Goal: Navigation & Orientation: Find specific page/section

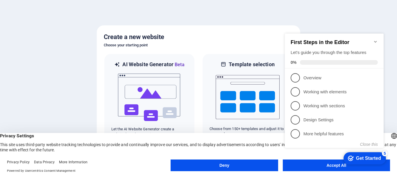
click at [377, 39] on icon "Minimize checklist" at bounding box center [376, 41] width 5 height 5
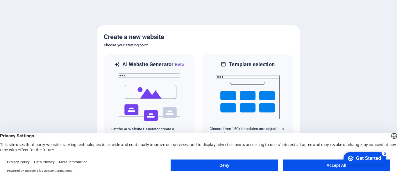
click at [319, 163] on button "Accept All" at bounding box center [336, 165] width 107 height 12
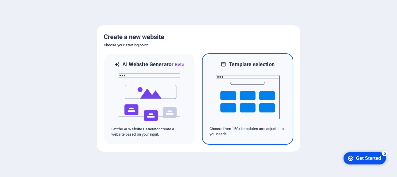
click at [242, 124] on img at bounding box center [248, 97] width 64 height 58
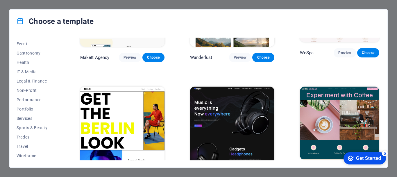
scroll to position [1251, 0]
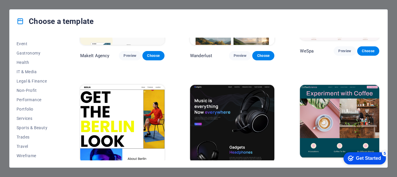
click at [234, 171] on span "Preview" at bounding box center [240, 173] width 13 height 5
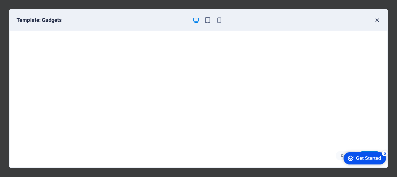
click at [377, 21] on icon "button" at bounding box center [377, 20] width 7 height 7
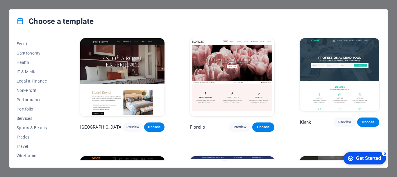
scroll to position [4364, 0]
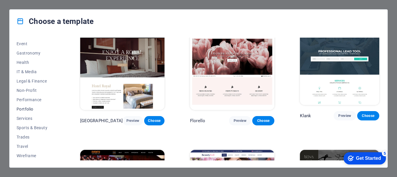
click at [19, 108] on span "Portfolio" at bounding box center [36, 108] width 38 height 5
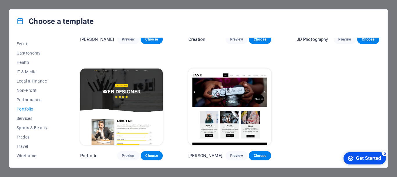
scroll to position [203, 0]
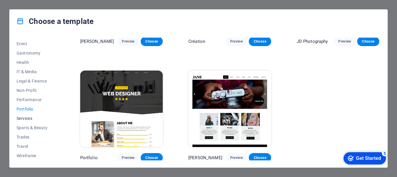
click at [23, 114] on button "Services" at bounding box center [36, 117] width 38 height 9
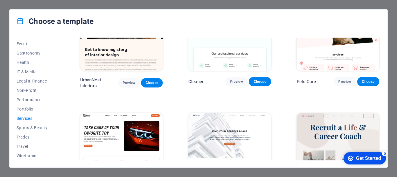
scroll to position [175, 0]
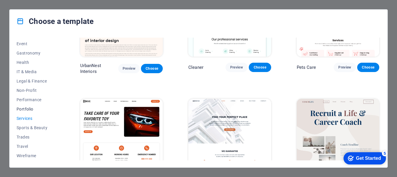
click at [25, 107] on span "Portfolio" at bounding box center [36, 108] width 38 height 5
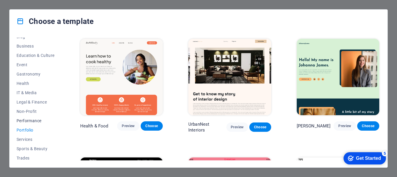
scroll to position [81, 0]
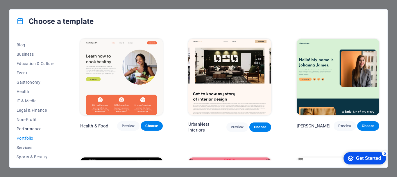
click at [25, 127] on span "Performance" at bounding box center [36, 128] width 38 height 5
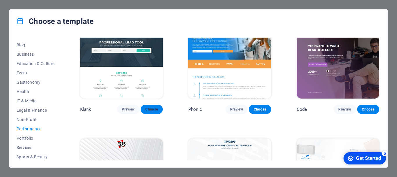
scroll to position [0, 0]
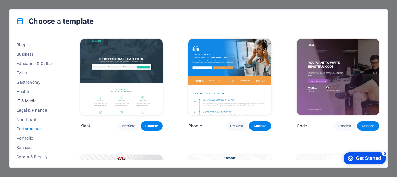
click at [21, 103] on button "IT & Media" at bounding box center [36, 100] width 38 height 9
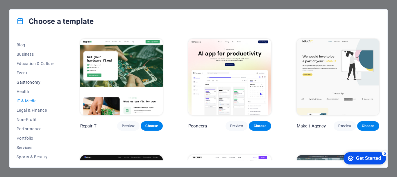
click at [27, 82] on span "Gastronomy" at bounding box center [36, 82] width 38 height 5
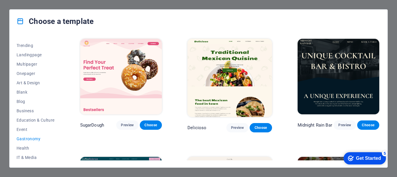
scroll to position [23, 0]
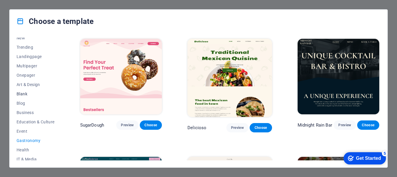
click at [25, 95] on span "Blank" at bounding box center [36, 93] width 38 height 5
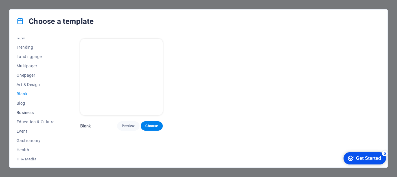
click at [25, 110] on span "Business" at bounding box center [36, 112] width 38 height 5
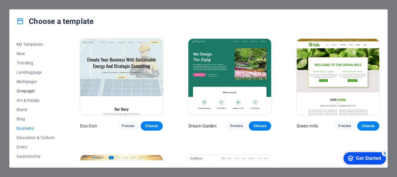
scroll to position [0, 0]
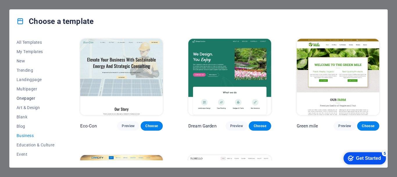
click at [31, 97] on span "Onepager" at bounding box center [36, 98] width 38 height 5
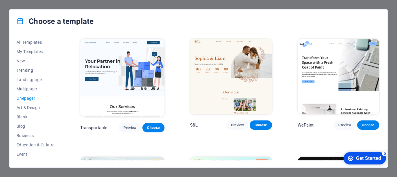
click at [23, 70] on span "Trending" at bounding box center [36, 70] width 38 height 5
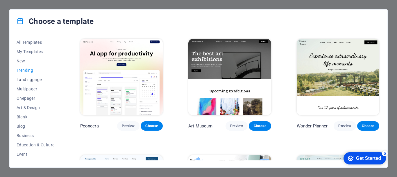
click at [26, 78] on span "Landingpage" at bounding box center [36, 79] width 38 height 5
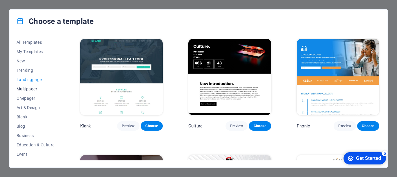
click at [32, 88] on span "Multipager" at bounding box center [36, 88] width 38 height 5
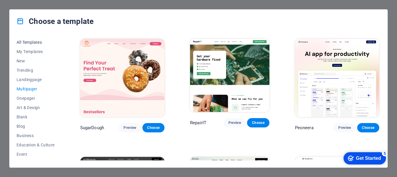
click at [26, 46] on button "All Templates" at bounding box center [36, 42] width 38 height 9
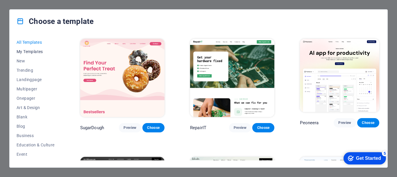
click at [27, 52] on span "My Templates" at bounding box center [36, 51] width 38 height 5
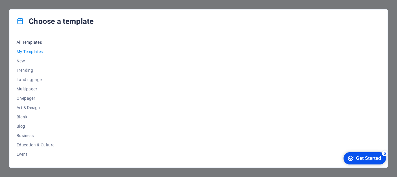
click at [25, 46] on button "All Templates" at bounding box center [36, 42] width 38 height 9
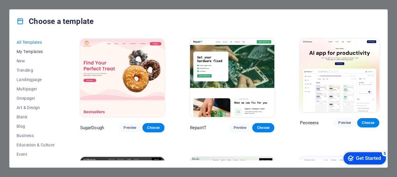
click at [30, 51] on span "My Templates" at bounding box center [36, 51] width 38 height 5
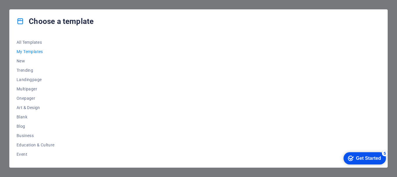
click at [391, 27] on div "Choose a template All Templates My Templates New Trending Landingpage Multipage…" at bounding box center [198, 88] width 397 height 177
click at [0, 20] on div "Choose a template All Templates My Templates New Trending Landingpage Multipage…" at bounding box center [198, 88] width 397 height 177
click at [35, 9] on div "Choose a template All Templates My Templates New Trending Landingpage Multipage…" at bounding box center [198, 88] width 397 height 177
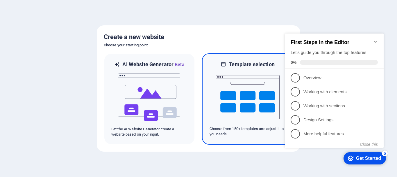
click at [237, 103] on img at bounding box center [248, 97] width 64 height 58
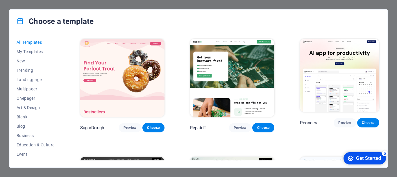
click at [359, 11] on div "Choose a template" at bounding box center [199, 21] width 378 height 23
